Goal: Task Accomplishment & Management: Manage account settings

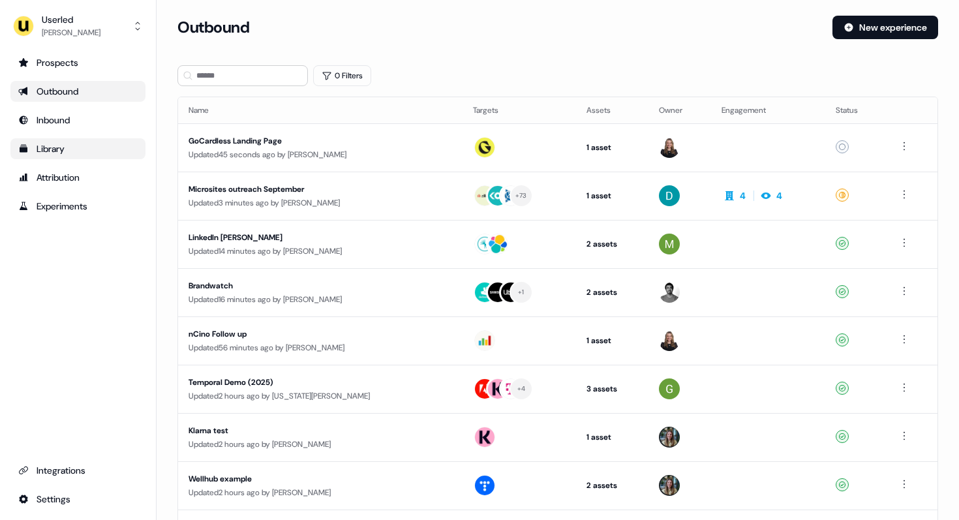
click at [59, 148] on div "Library" at bounding box center [77, 148] width 119 height 13
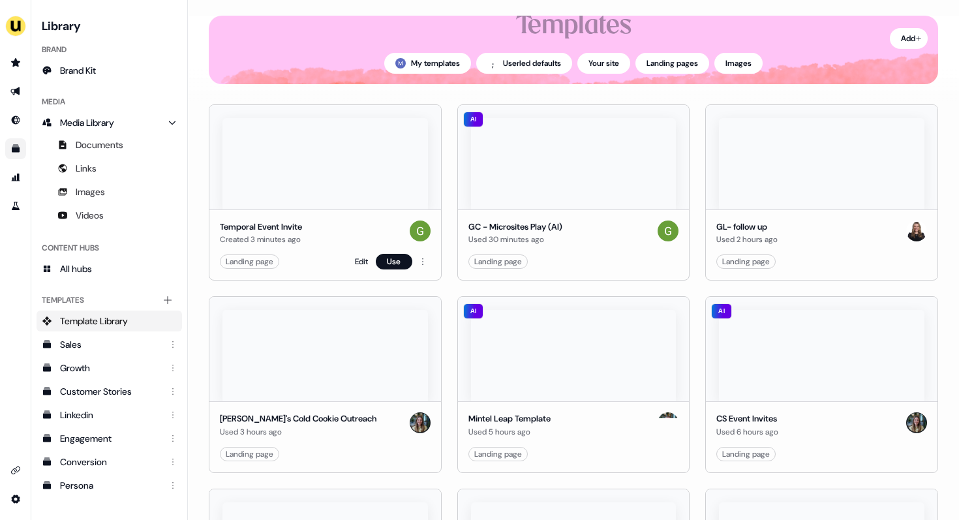
scroll to position [91, 0]
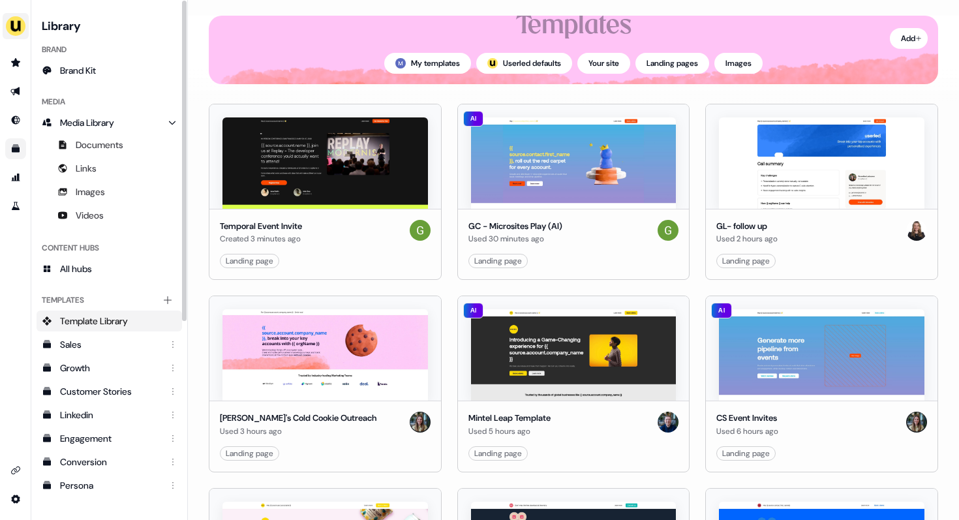
click at [17, 21] on img "side nav menu" at bounding box center [15, 26] width 21 height 21
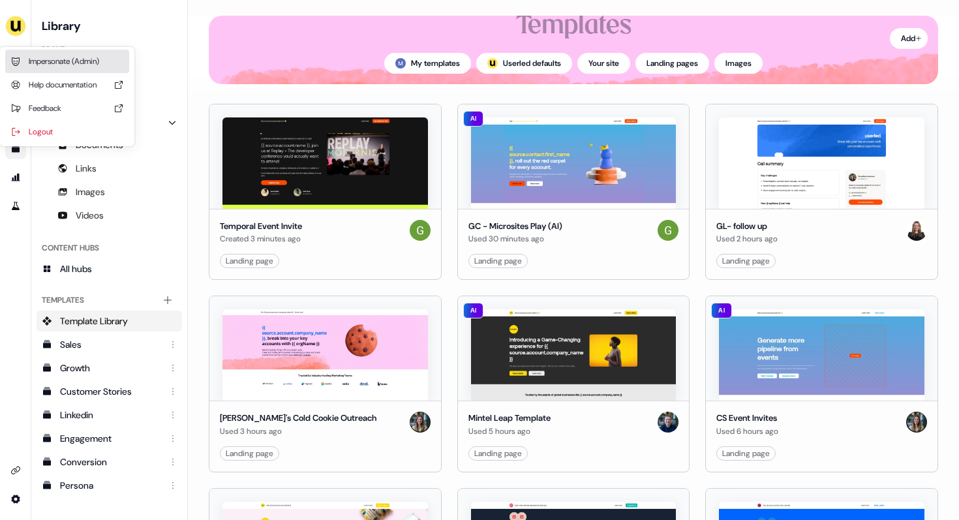
click at [76, 55] on div "Impersonate (Admin)" at bounding box center [67, 61] width 124 height 23
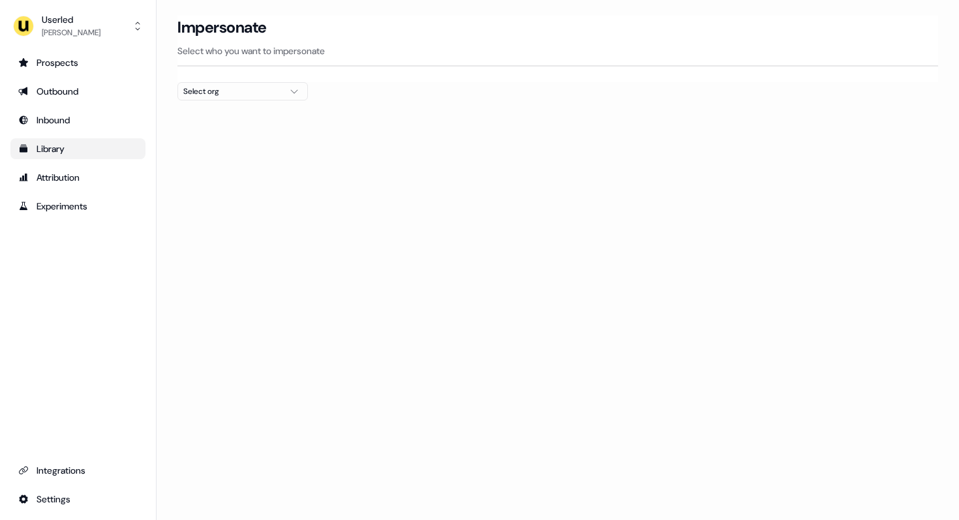
click at [211, 97] on div "Select org" at bounding box center [232, 91] width 98 height 13
type input "****"
click at [215, 136] on div "Go1 [GEOGRAPHIC_DATA]" at bounding box center [242, 138] width 129 height 21
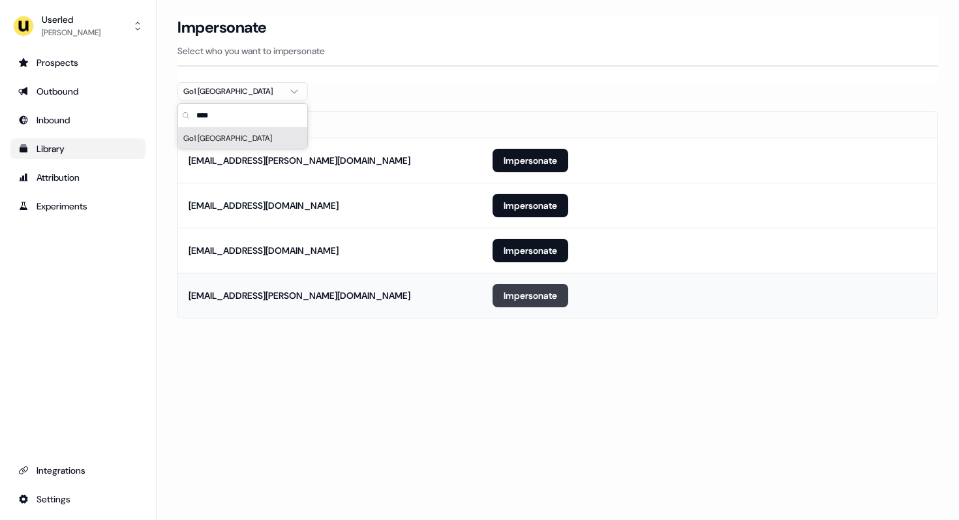
click at [523, 304] on button "Impersonate" at bounding box center [531, 295] width 76 height 23
